Goal: Find specific page/section: Find specific page/section

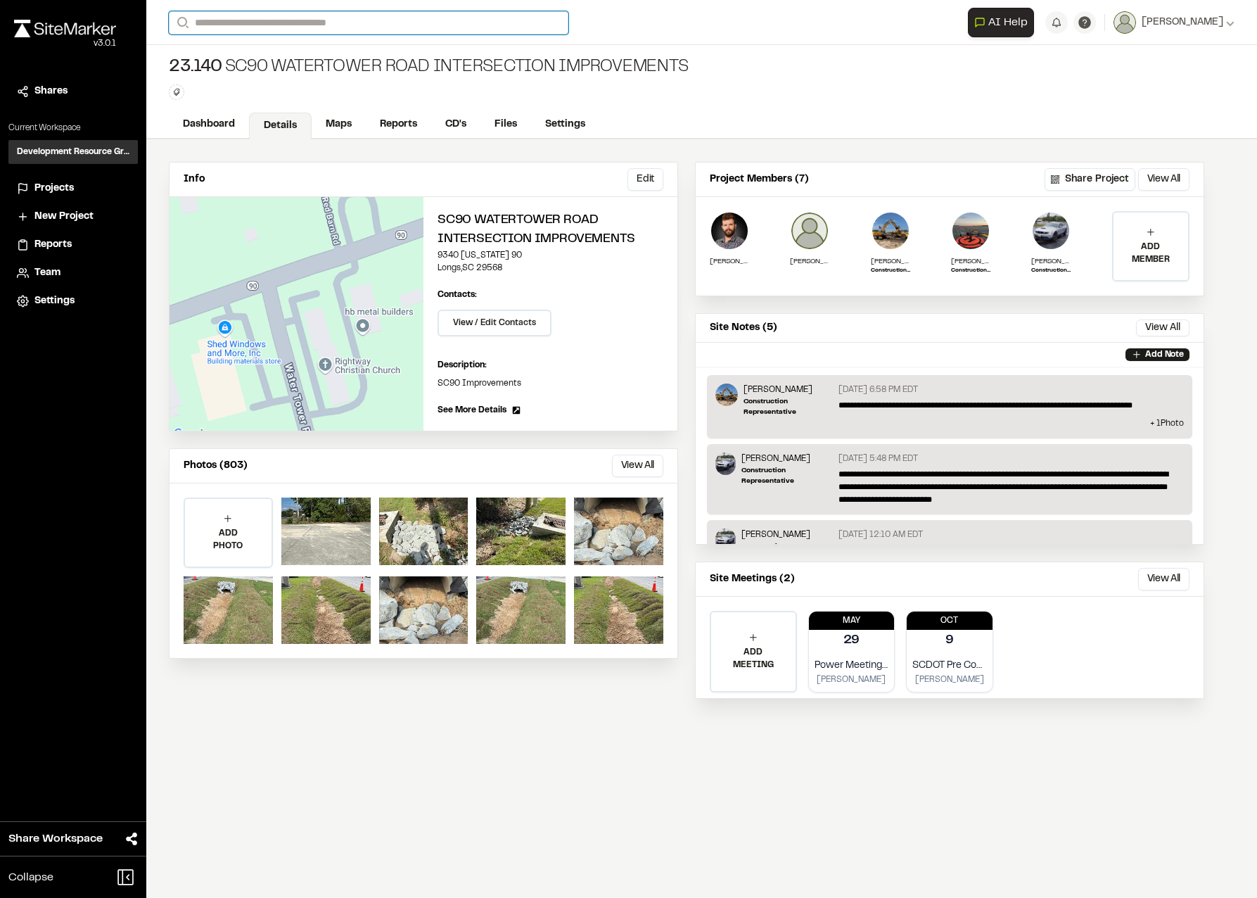
click at [218, 23] on input "Search" at bounding box center [369, 22] width 400 height 23
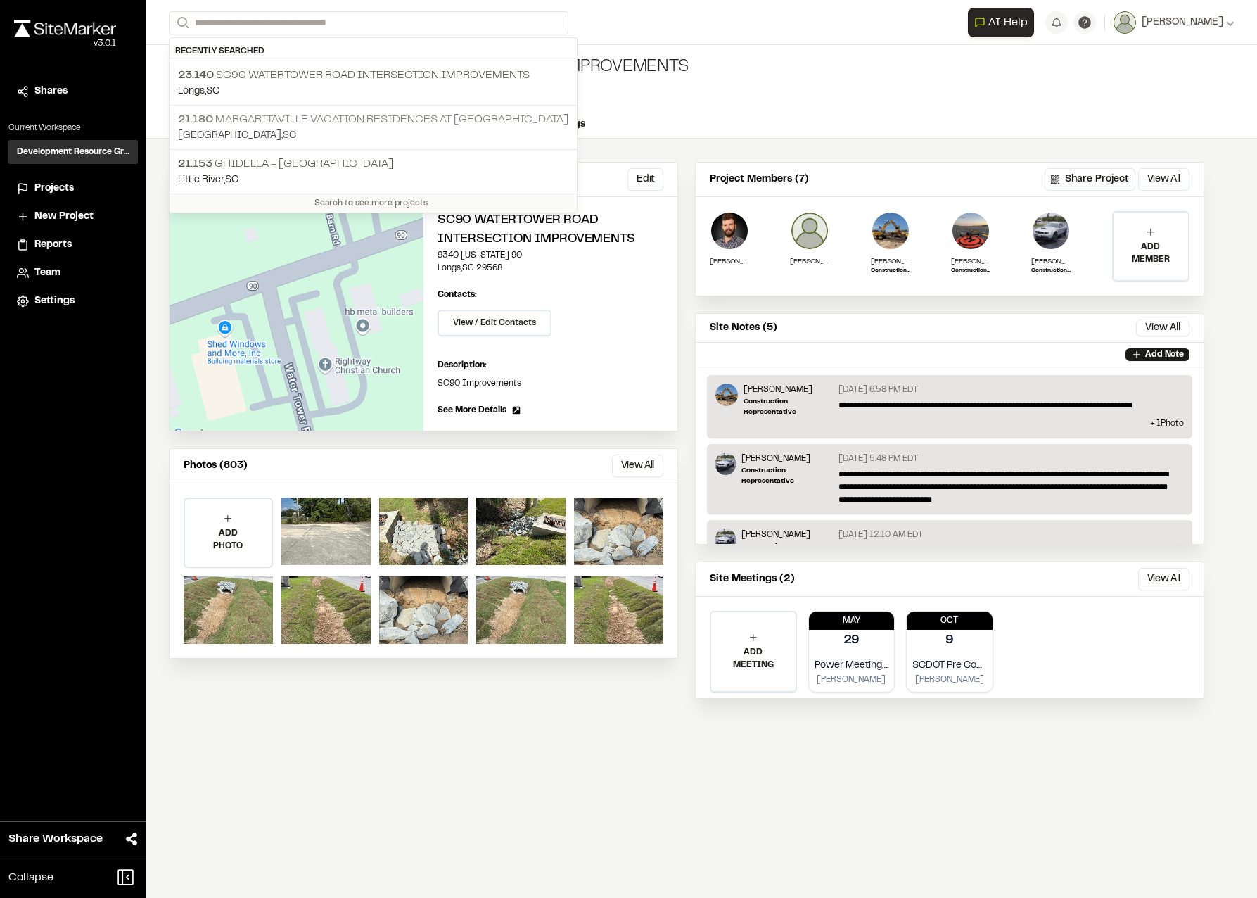
click at [247, 118] on p "21.180 Margaritaville Vacation Residences at [GEOGRAPHIC_DATA]" at bounding box center [373, 119] width 391 height 17
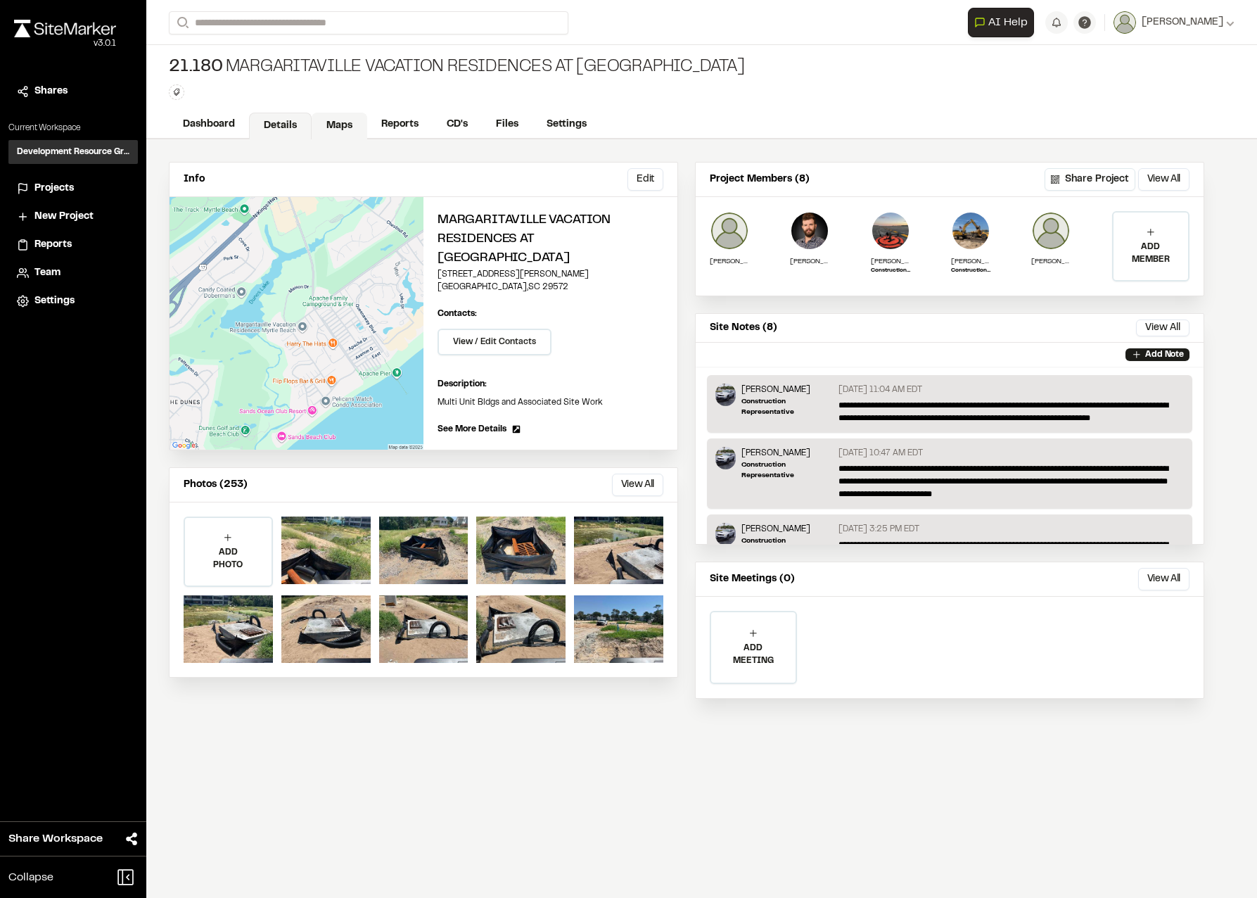
click at [344, 132] on link "Maps" at bounding box center [340, 126] width 56 height 27
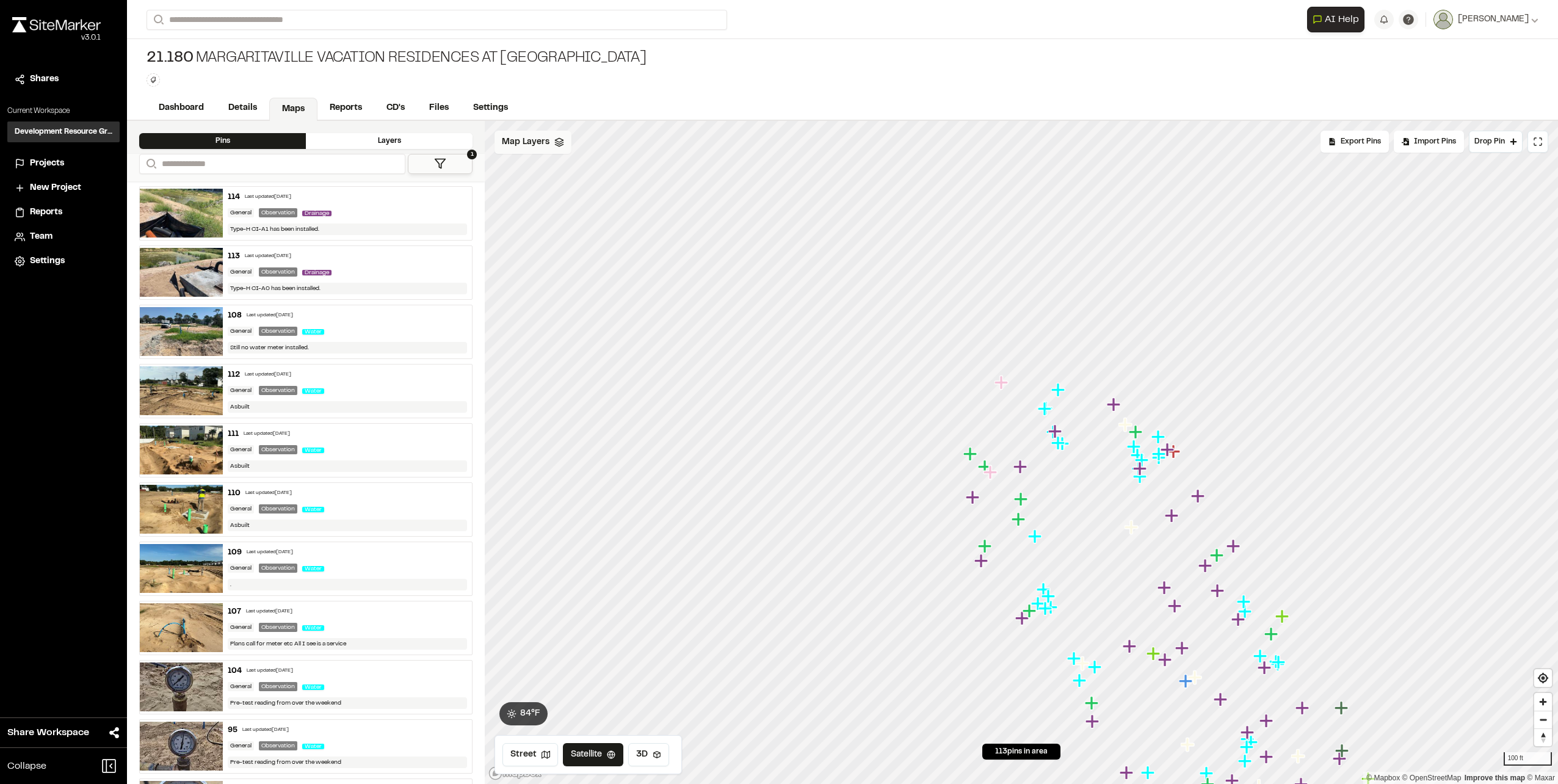
click at [562, 144] on icon at bounding box center [559, 141] width 10 height 10
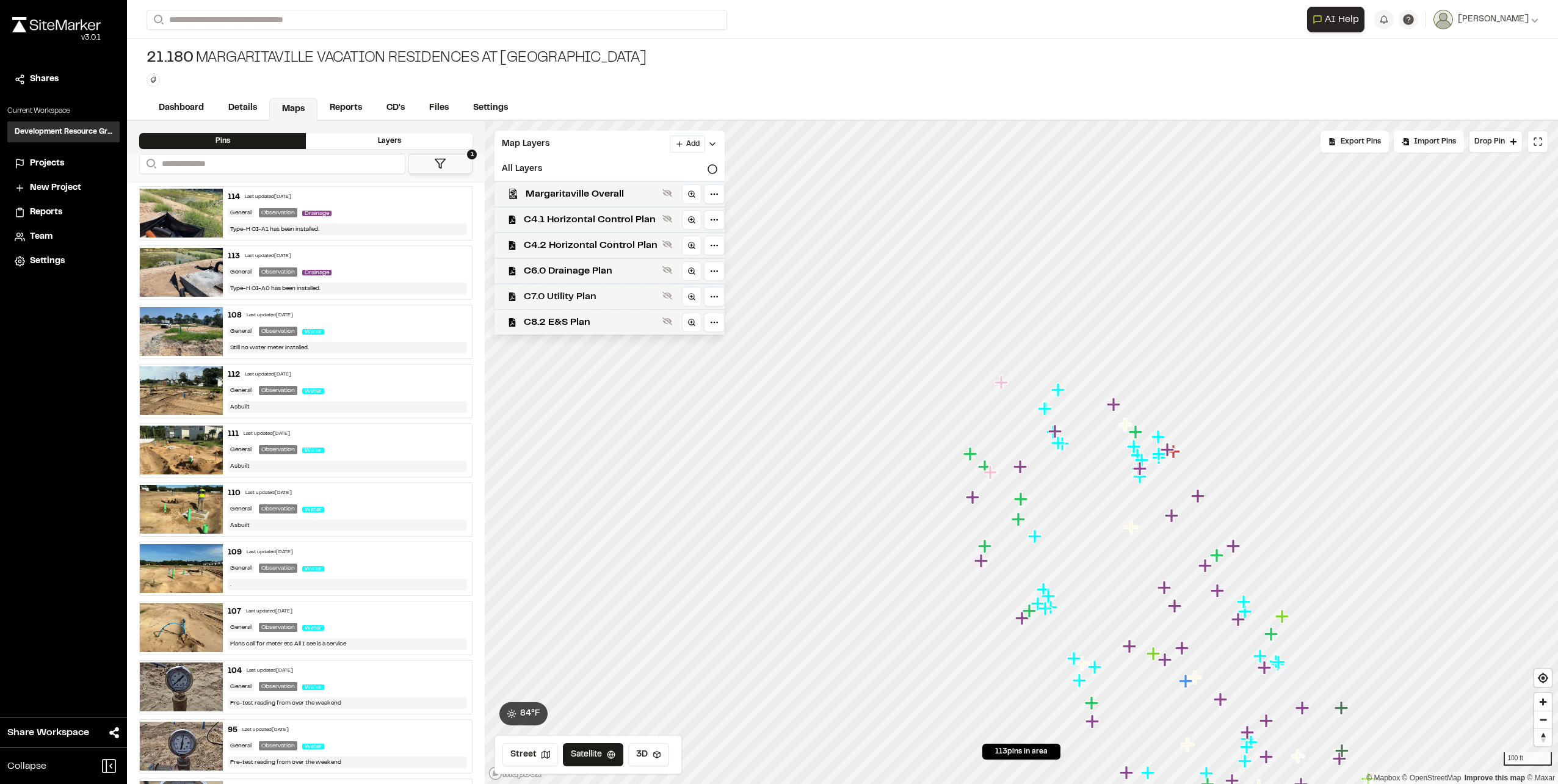
click at [579, 290] on span "C7.0 Utility Plan" at bounding box center [591, 297] width 134 height 15
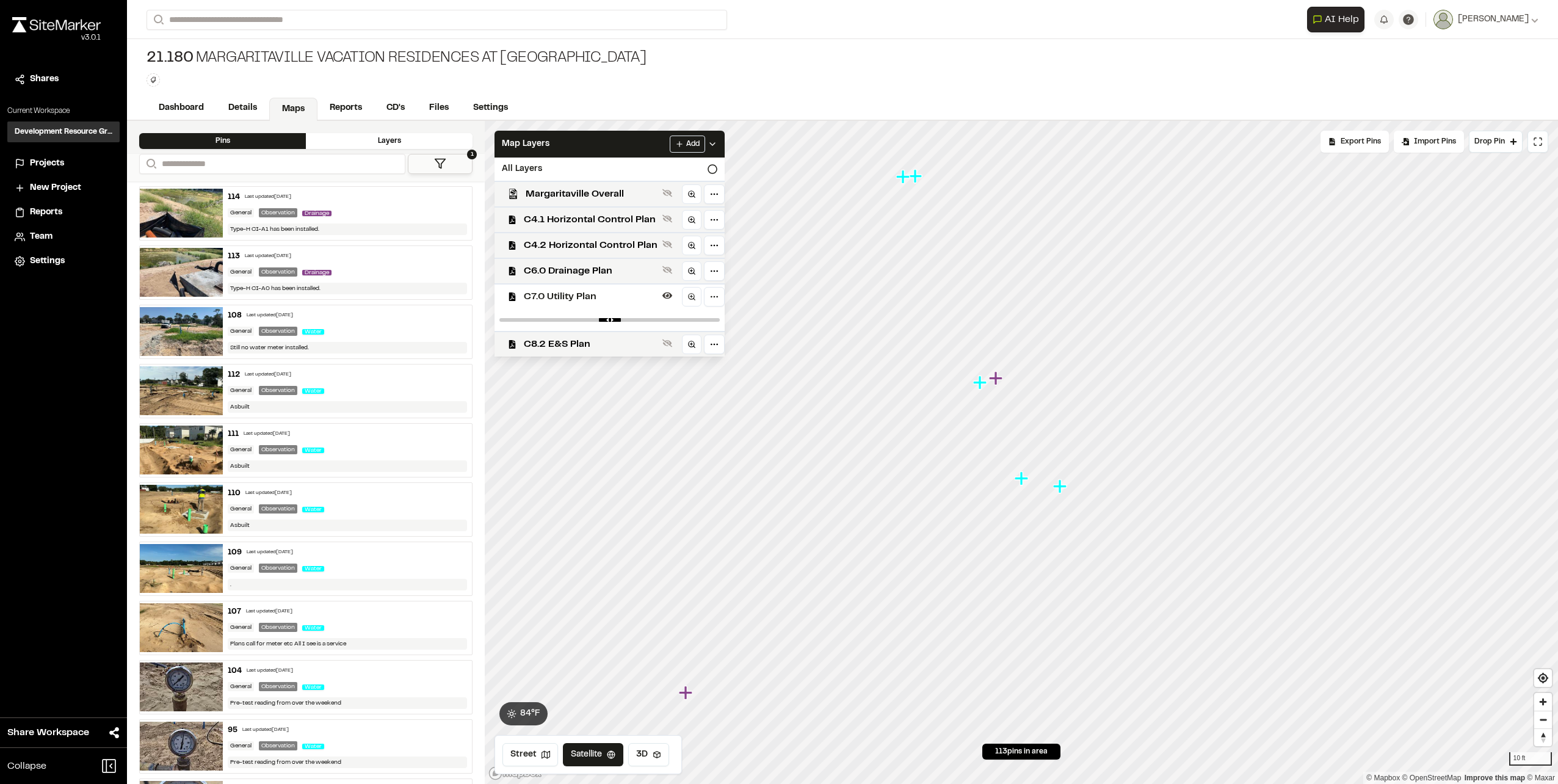
click at [976, 386] on icon "Map marker" at bounding box center [981, 382] width 16 height 16
click at [1038, 447] on icon "Map marker" at bounding box center [1035, 447] width 13 height 13
click at [1046, 551] on icon "Map marker" at bounding box center [1045, 551] width 13 height 13
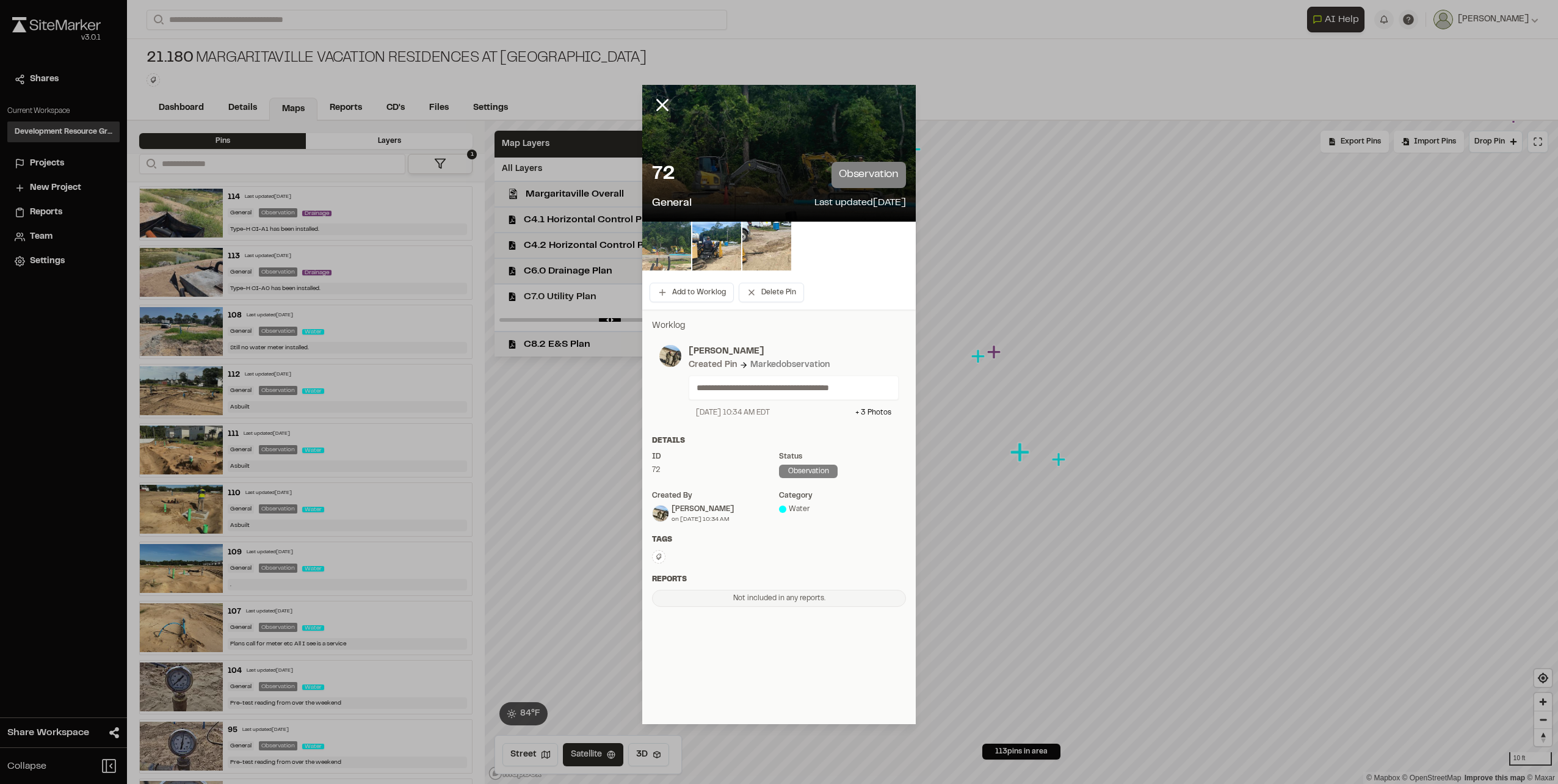
click at [669, 244] on img at bounding box center [666, 245] width 49 height 49
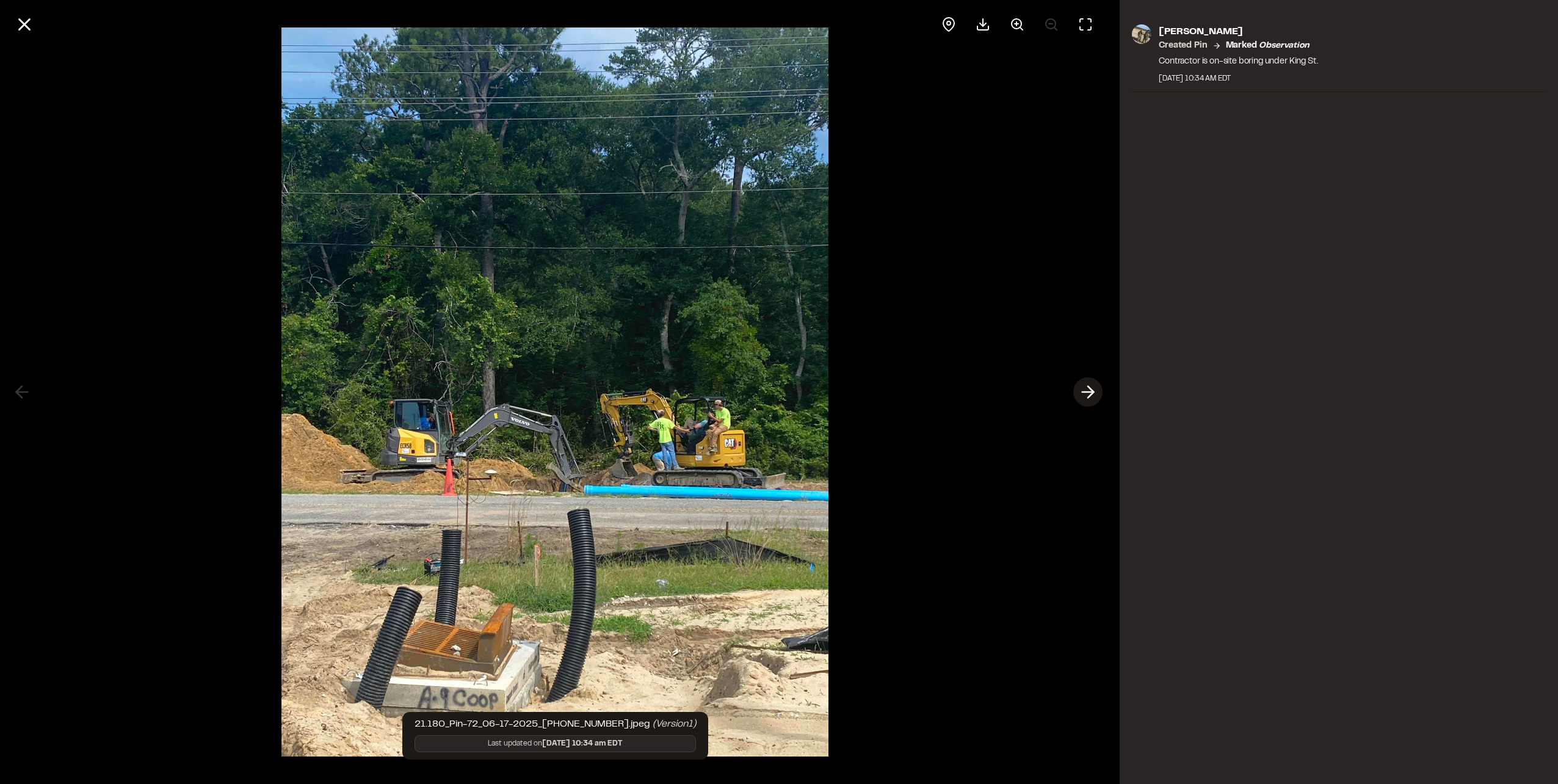
click at [1078, 395] on icon at bounding box center [1088, 392] width 20 height 21
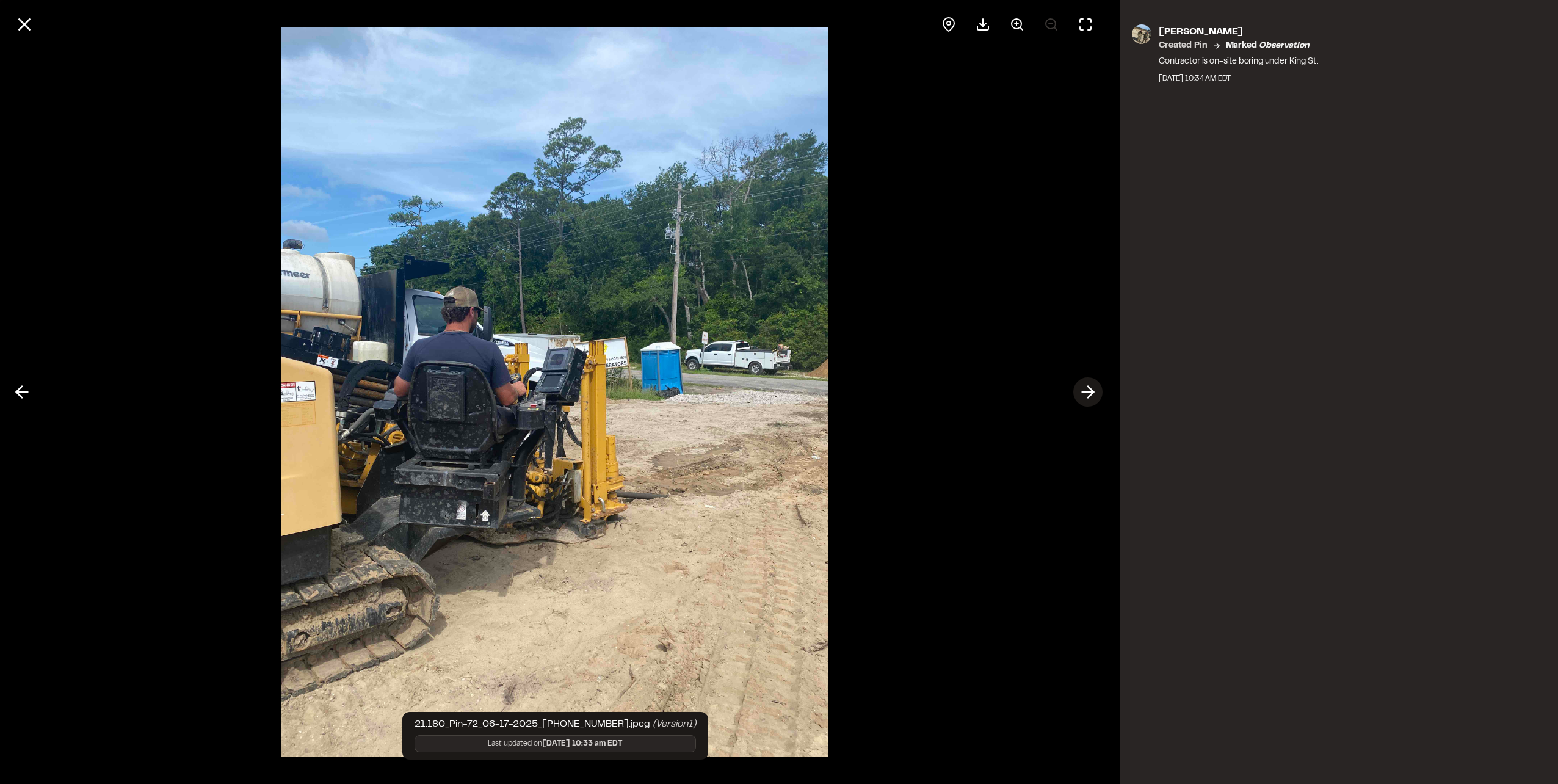
click at [1078, 395] on icon at bounding box center [1088, 392] width 20 height 21
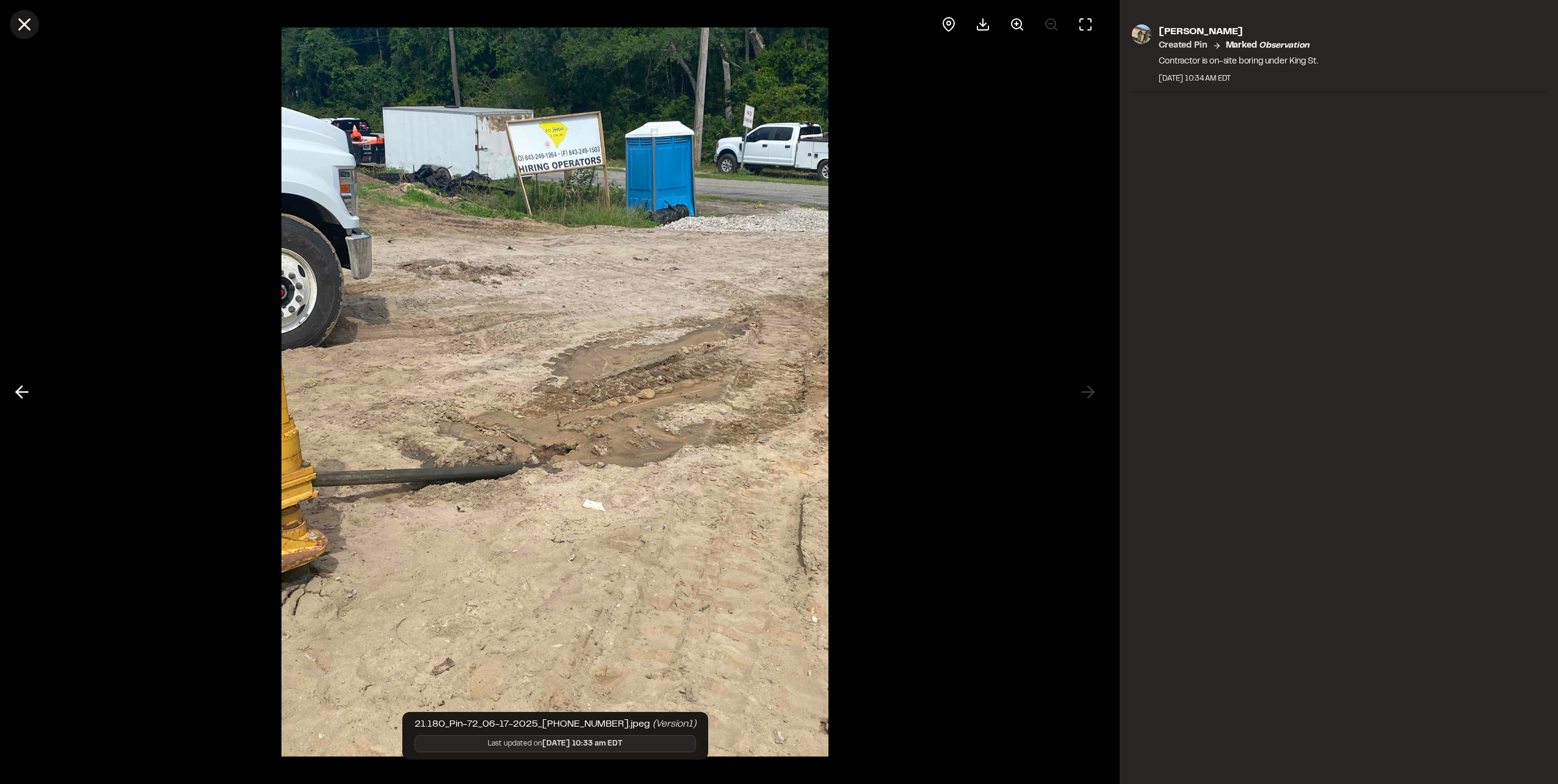
click at [25, 25] on line at bounding box center [25, 25] width 10 height 10
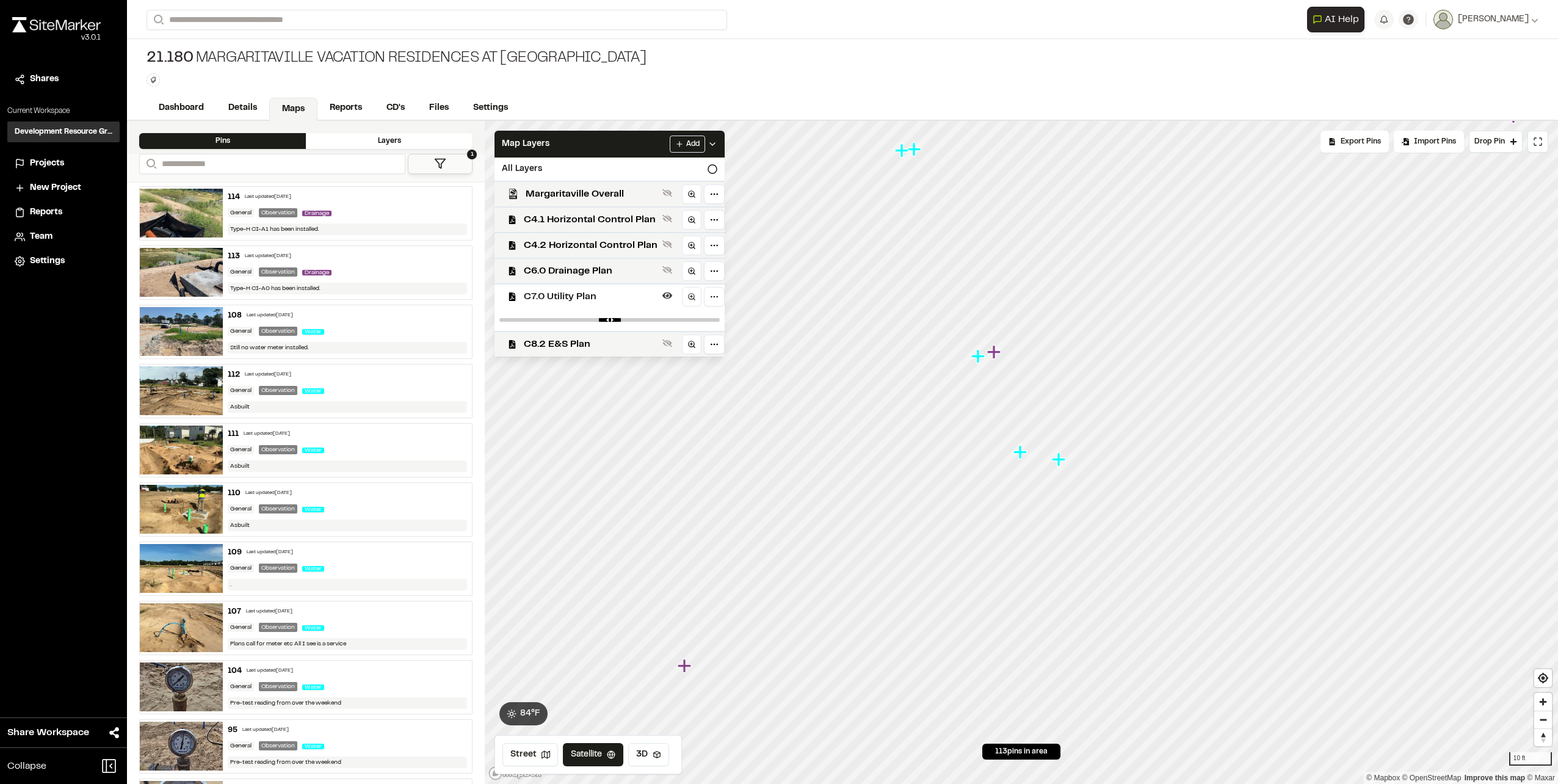
click at [1060, 462] on icon "Map marker" at bounding box center [1057, 458] width 13 height 13
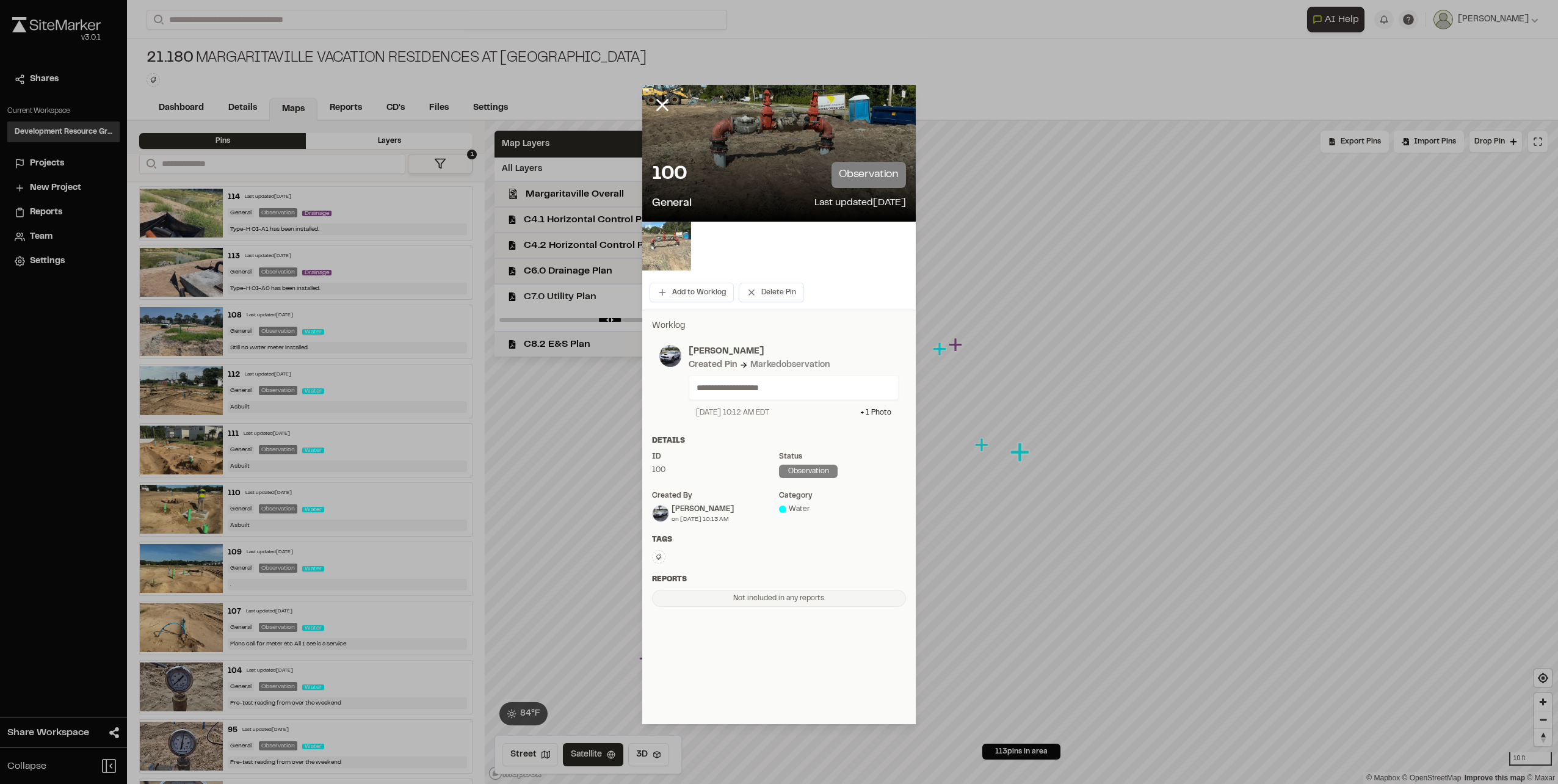
click at [658, 241] on img at bounding box center [666, 245] width 49 height 49
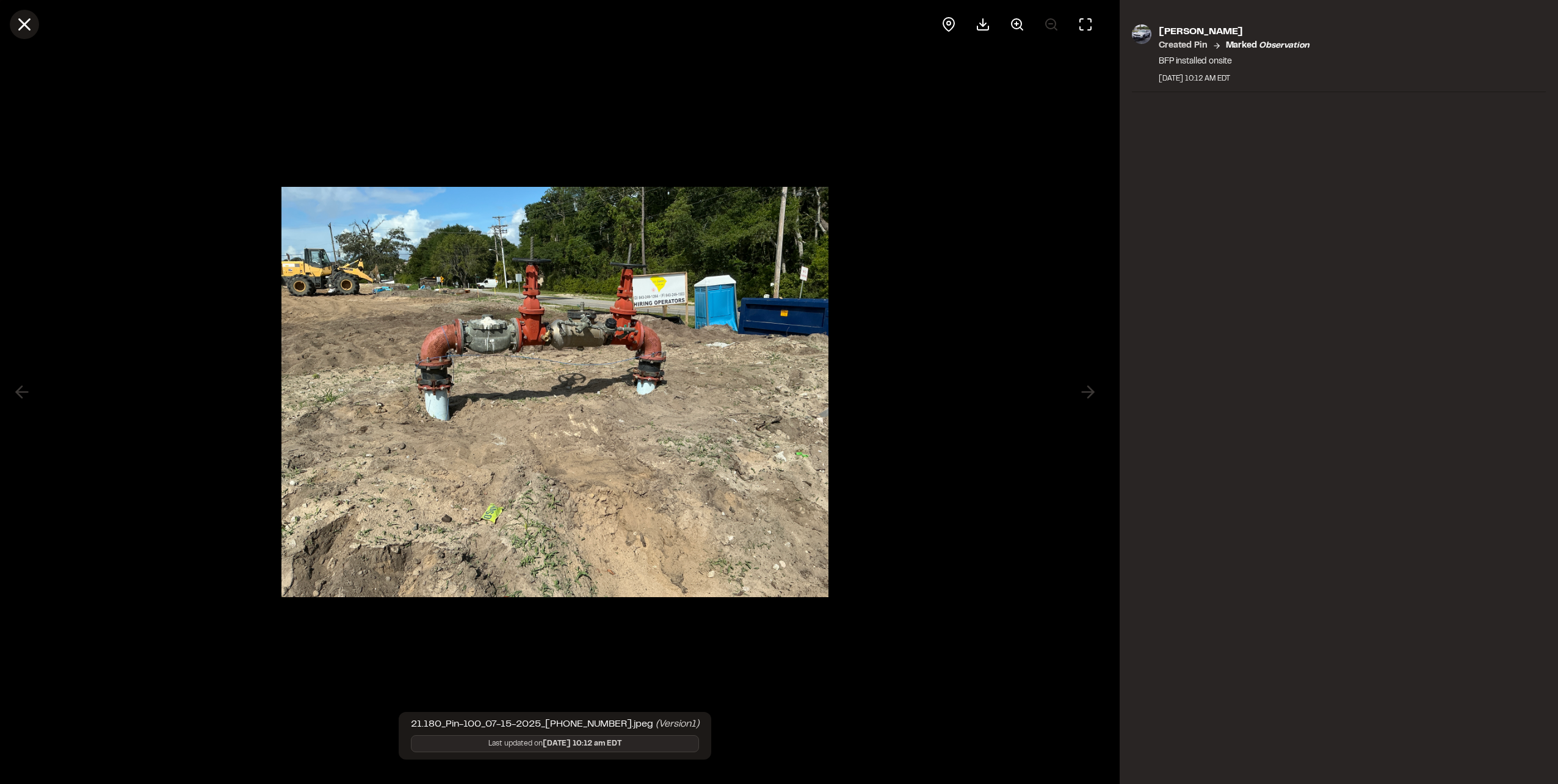
click at [31, 23] on icon at bounding box center [24, 24] width 21 height 21
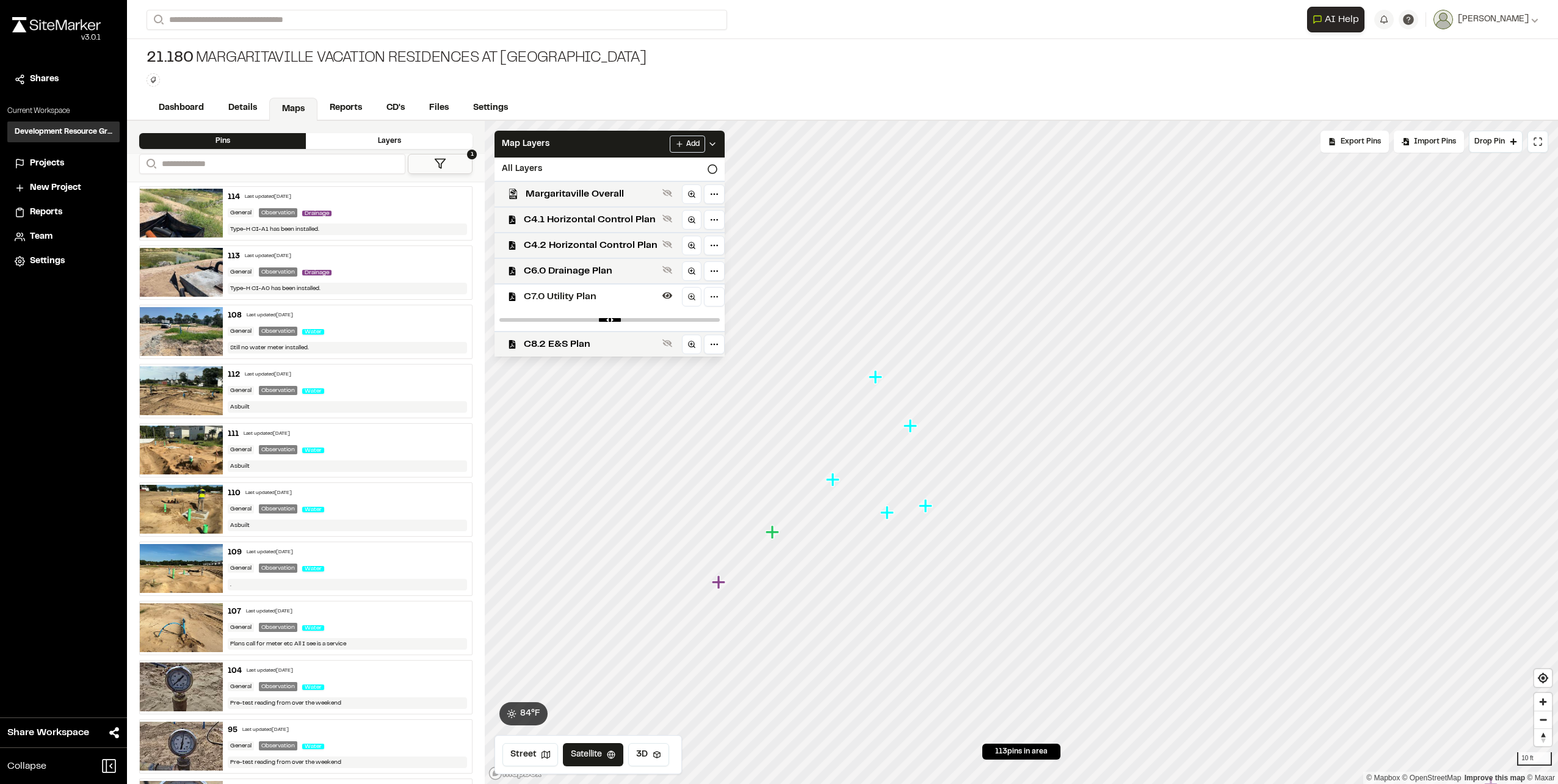
click at [834, 480] on icon "Map marker" at bounding box center [832, 479] width 13 height 13
click at [1090, 395] on icon "Map marker" at bounding box center [1096, 397] width 13 height 13
click at [985, 405] on icon "Map marker" at bounding box center [985, 402] width 13 height 13
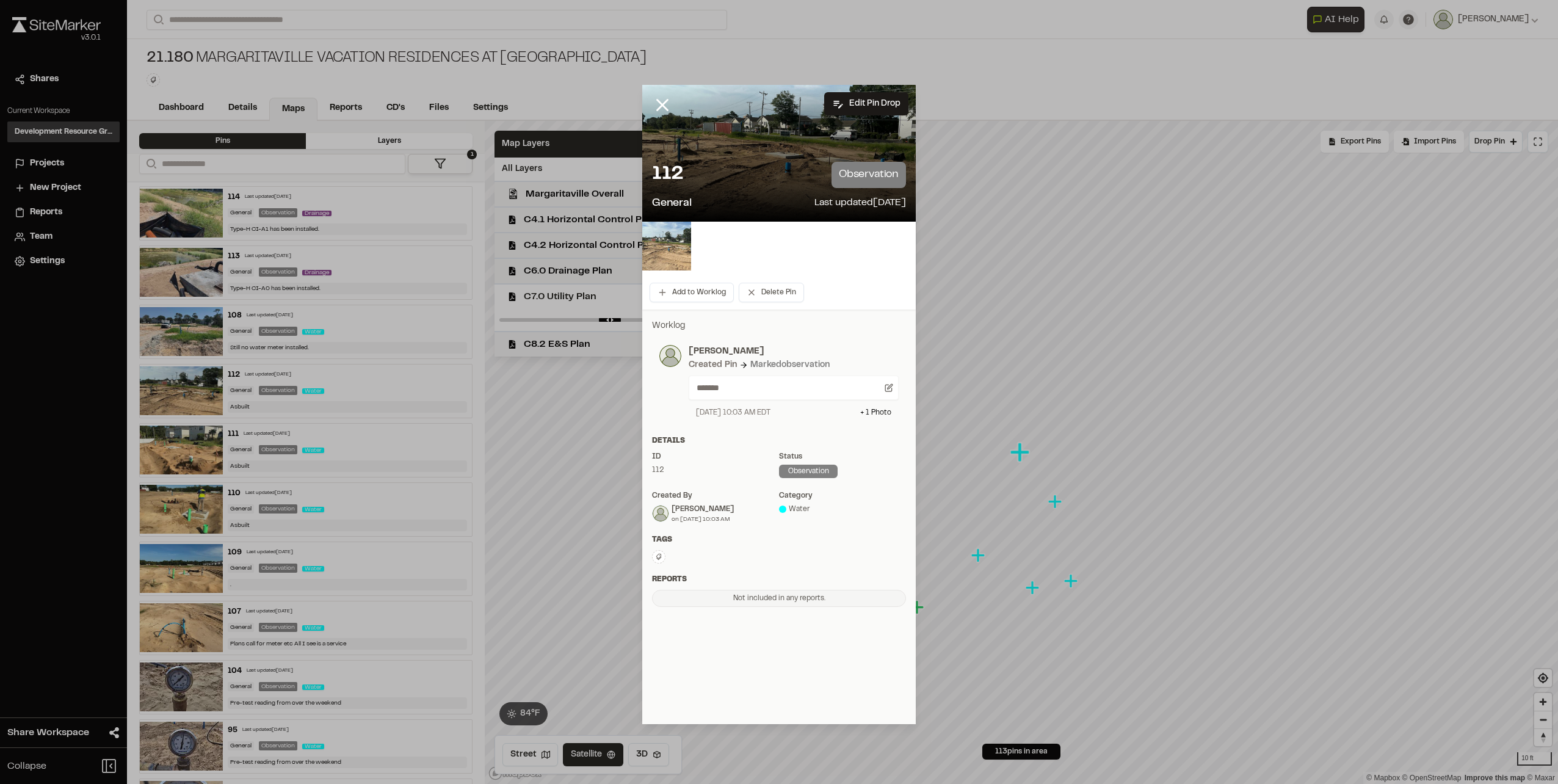
click at [659, 246] on img at bounding box center [666, 245] width 49 height 49
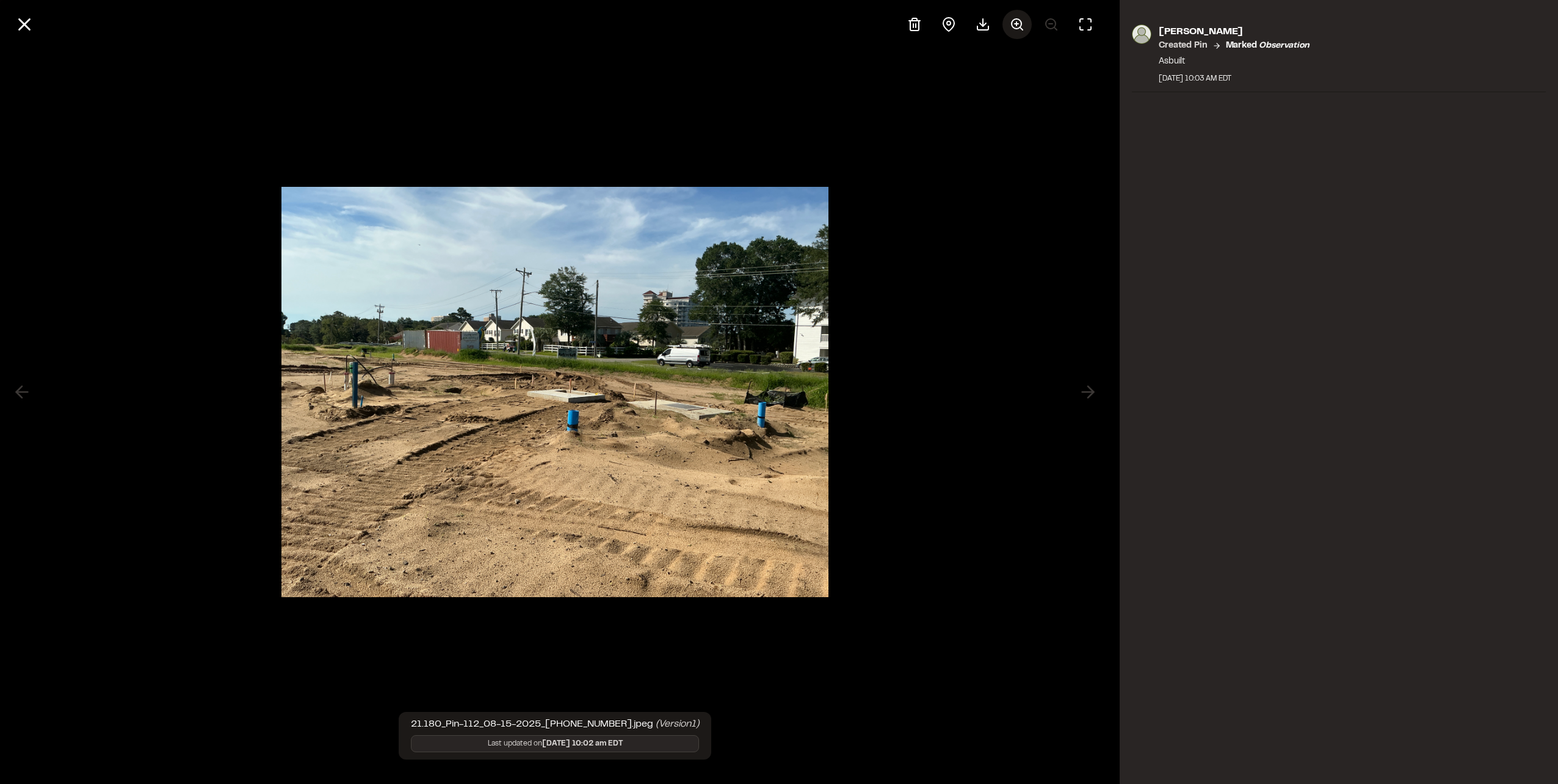
click at [1017, 25] on line at bounding box center [1017, 23] width 0 height 3
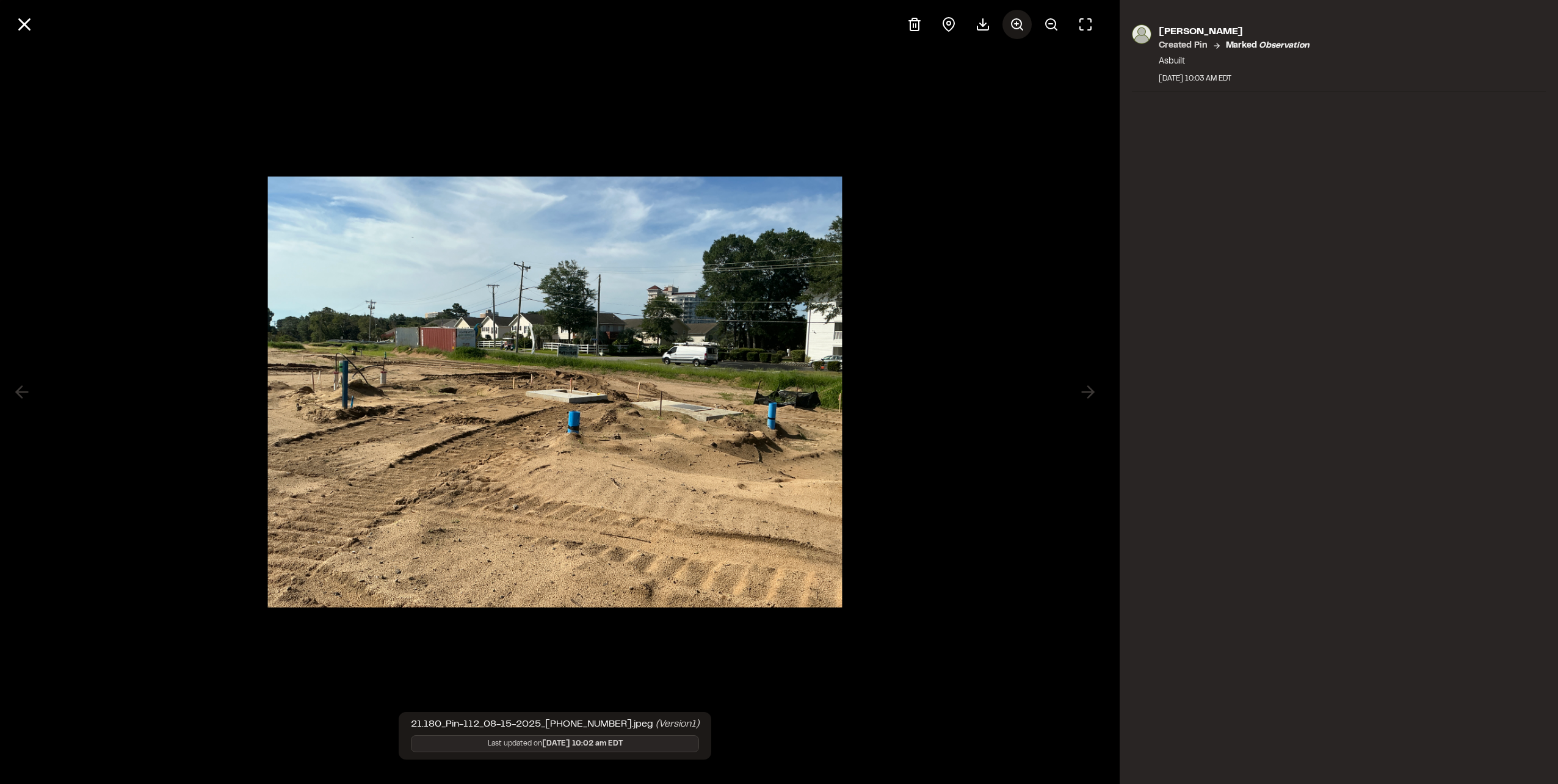
click at [1024, 20] on icon at bounding box center [1017, 24] width 15 height 15
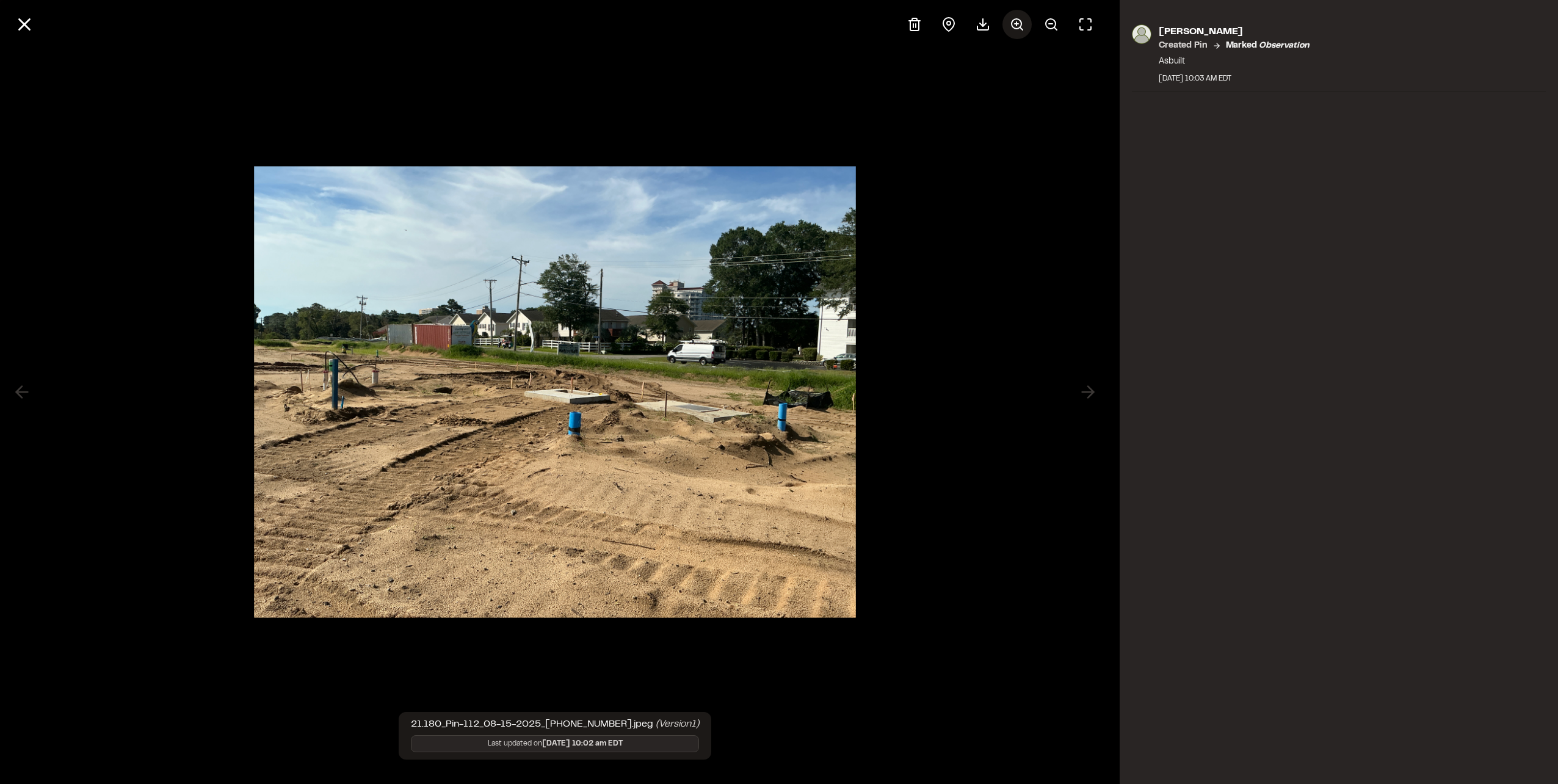
click at [1024, 21] on icon at bounding box center [1017, 24] width 15 height 15
click at [1010, 29] on icon at bounding box center [1017, 24] width 15 height 15
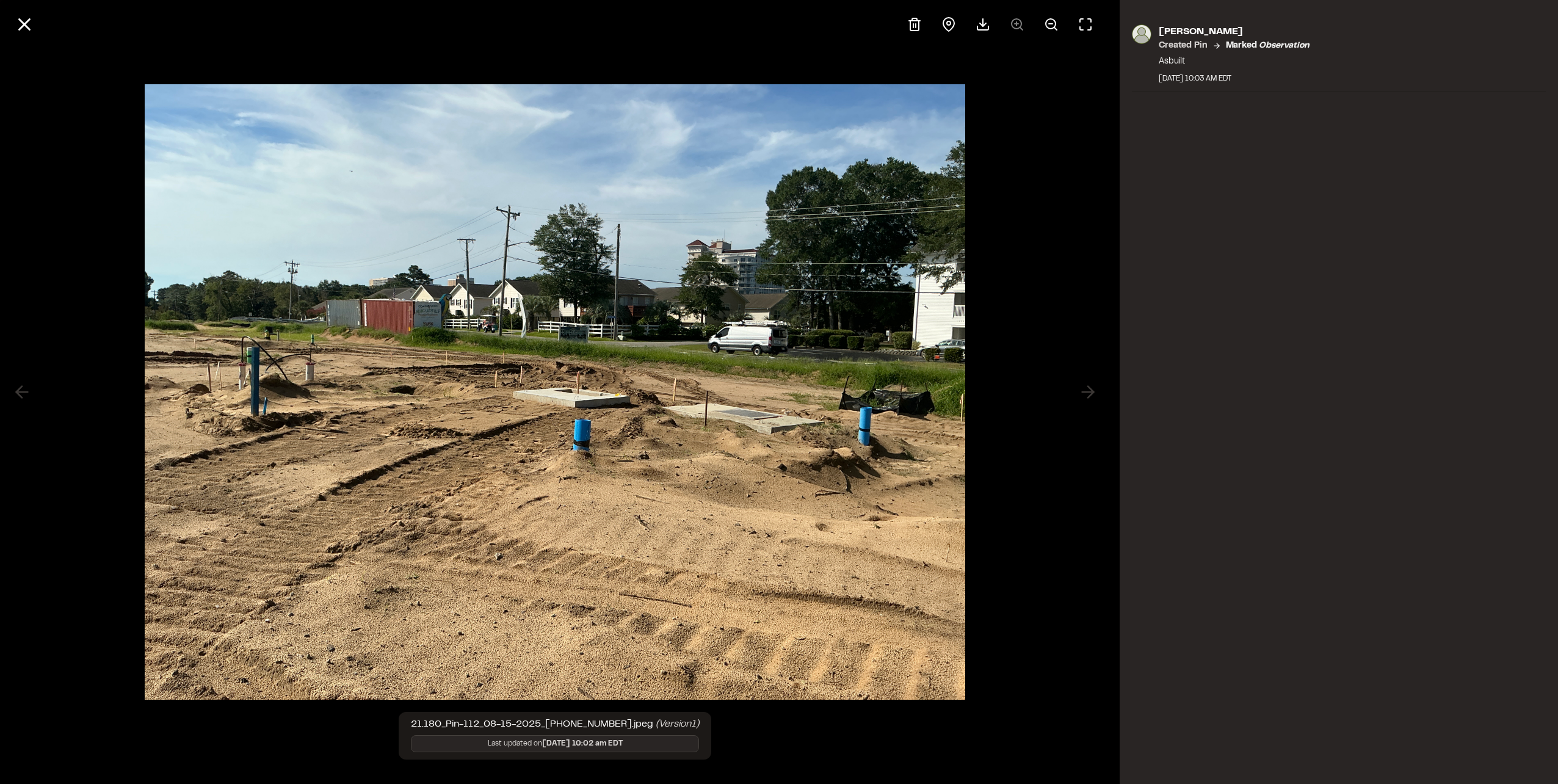
click at [1010, 28] on div at bounding box center [999, 24] width 200 height 29
click at [1010, 27] on div at bounding box center [999, 24] width 200 height 29
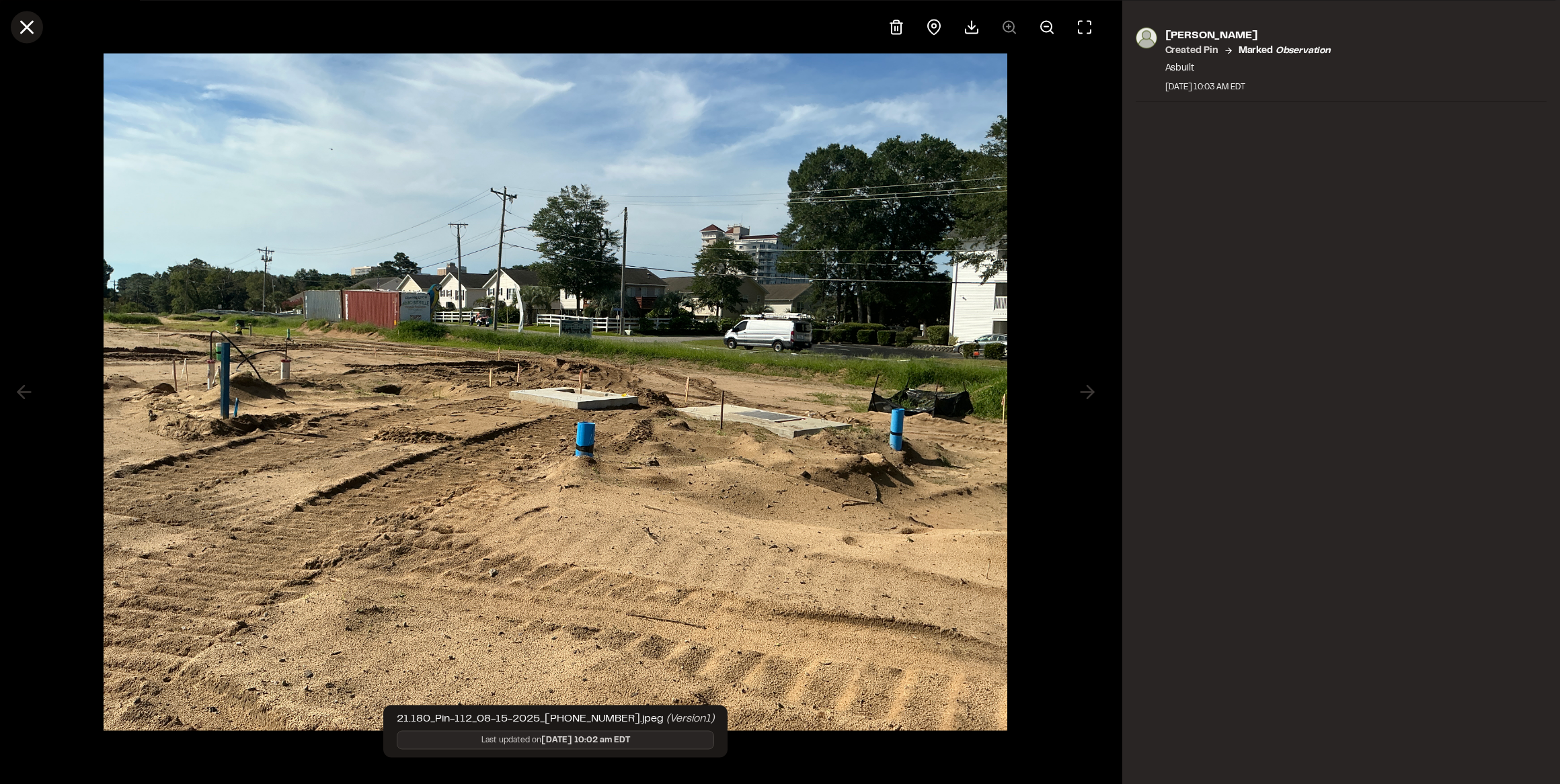
click at [31, 25] on icon at bounding box center [27, 27] width 23 height 23
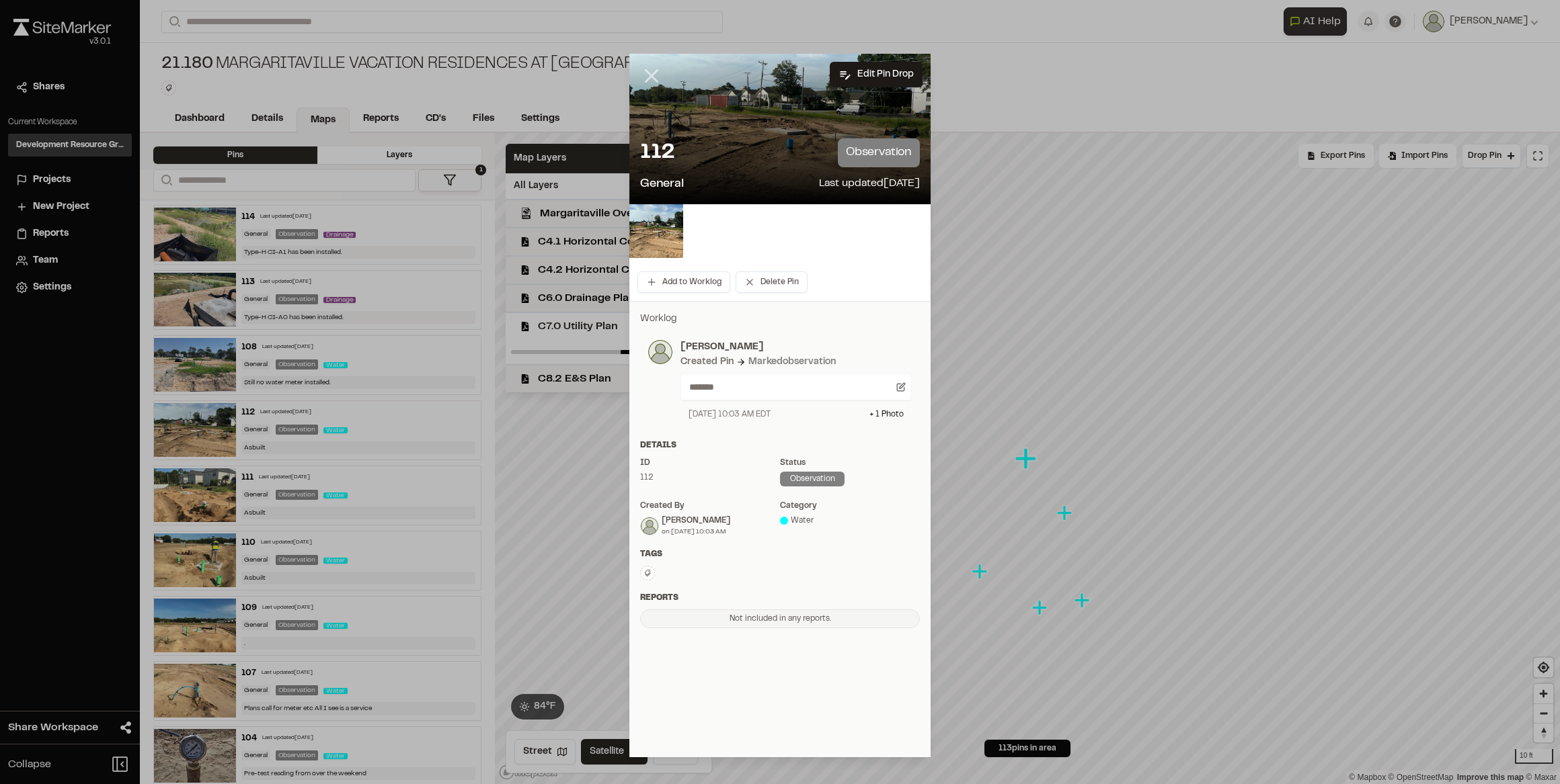
click at [652, 74] on icon at bounding box center [652, 76] width 23 height 23
